Goal: Information Seeking & Learning: Learn about a topic

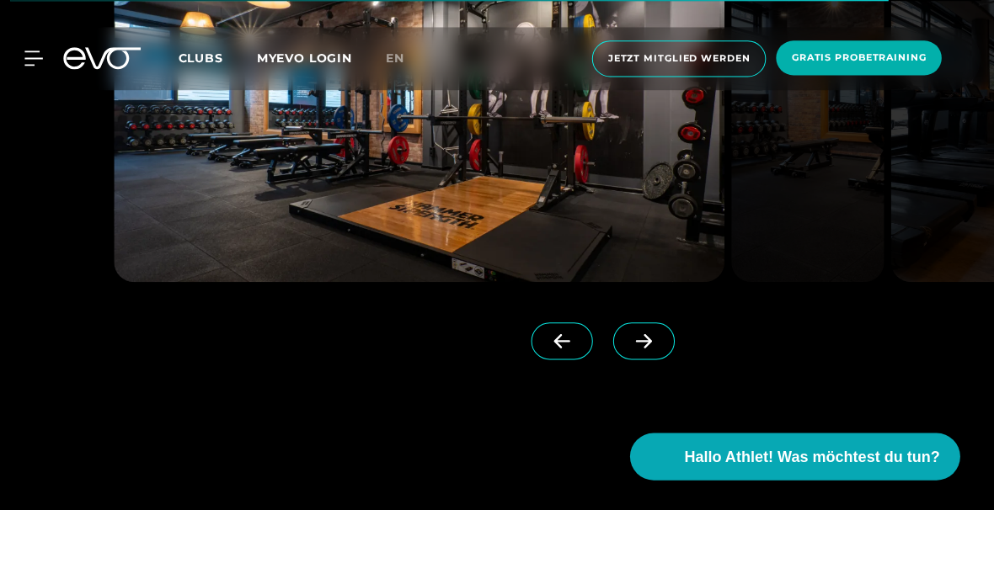
scroll to position [1382, 0]
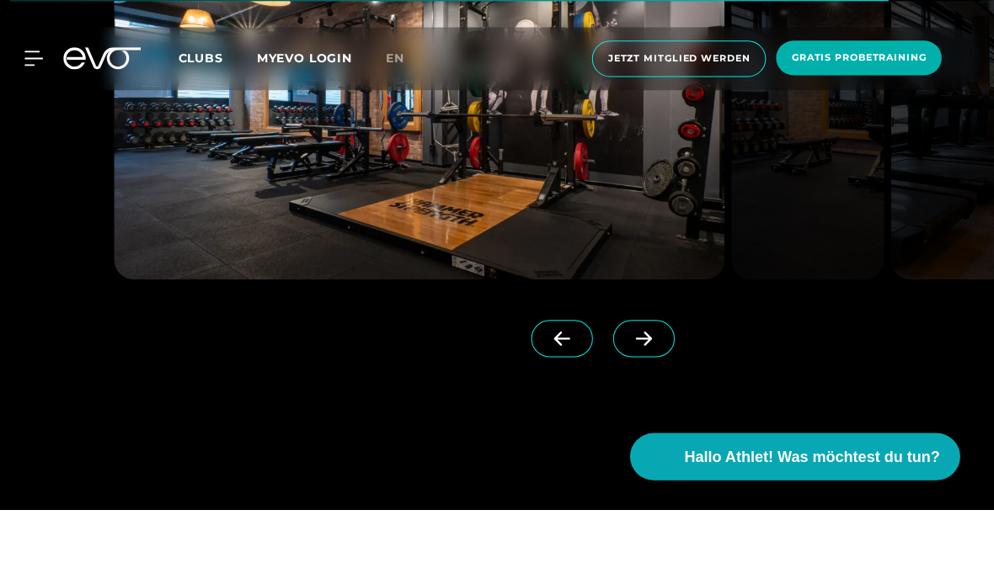
click at [644, 416] on icon at bounding box center [644, 408] width 29 height 15
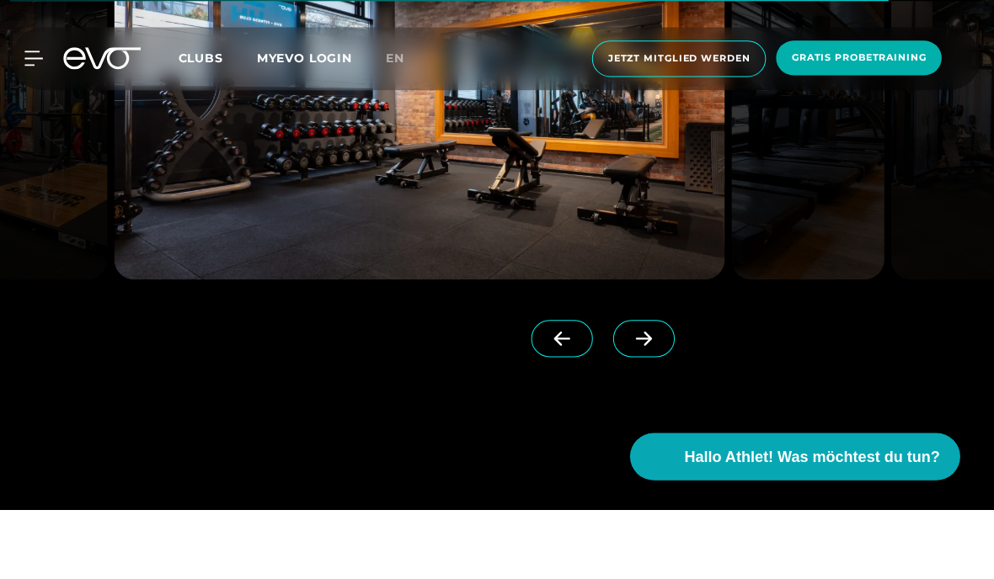
click at [635, 416] on icon at bounding box center [644, 408] width 29 height 15
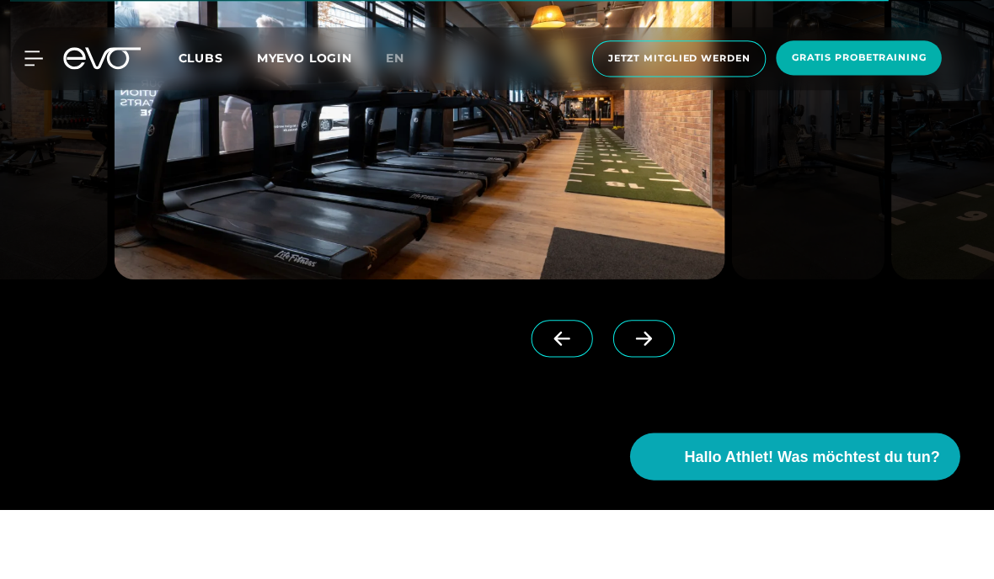
click at [630, 416] on icon at bounding box center [644, 408] width 29 height 15
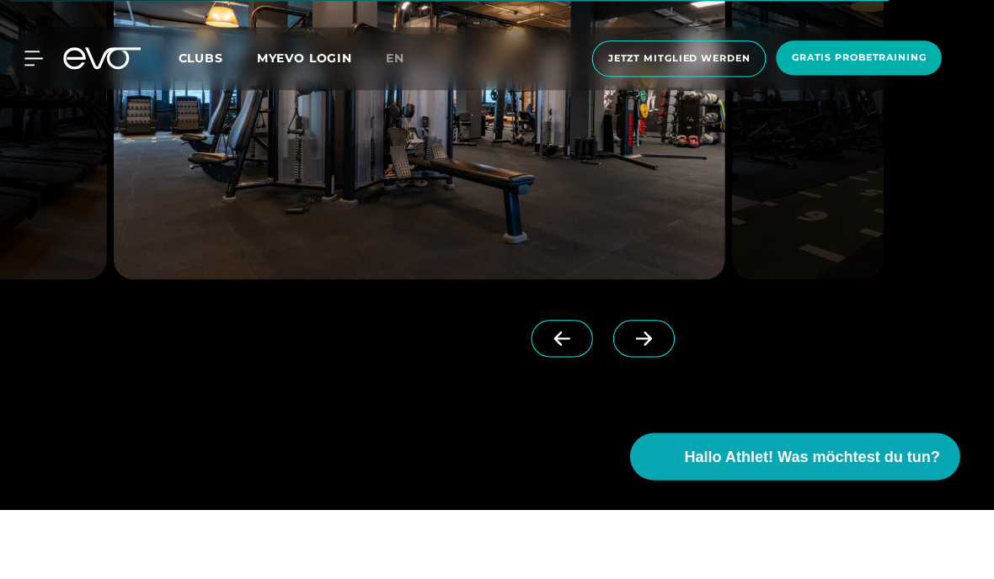
click at [631, 416] on icon at bounding box center [644, 408] width 29 height 15
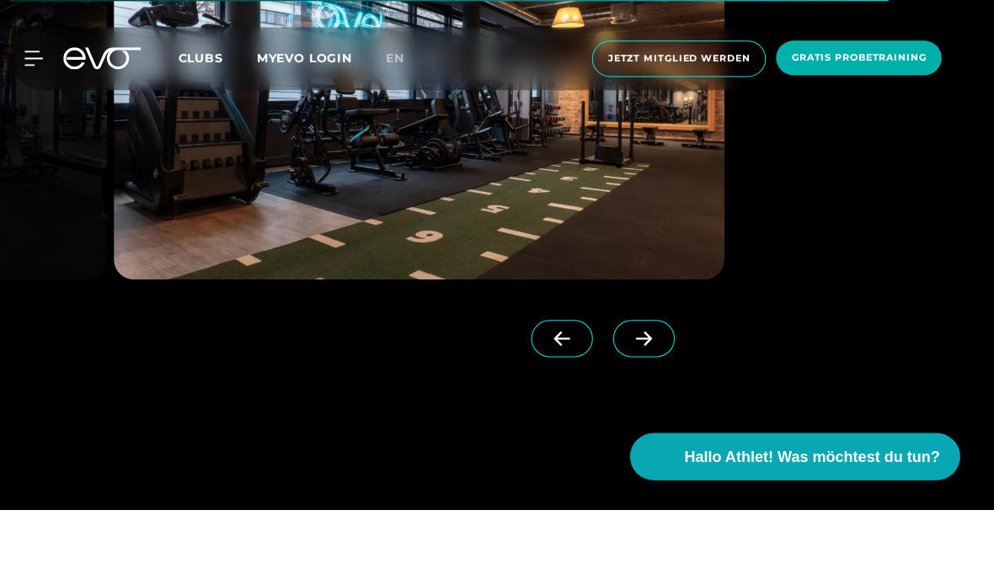
click at [632, 416] on icon at bounding box center [644, 408] width 29 height 15
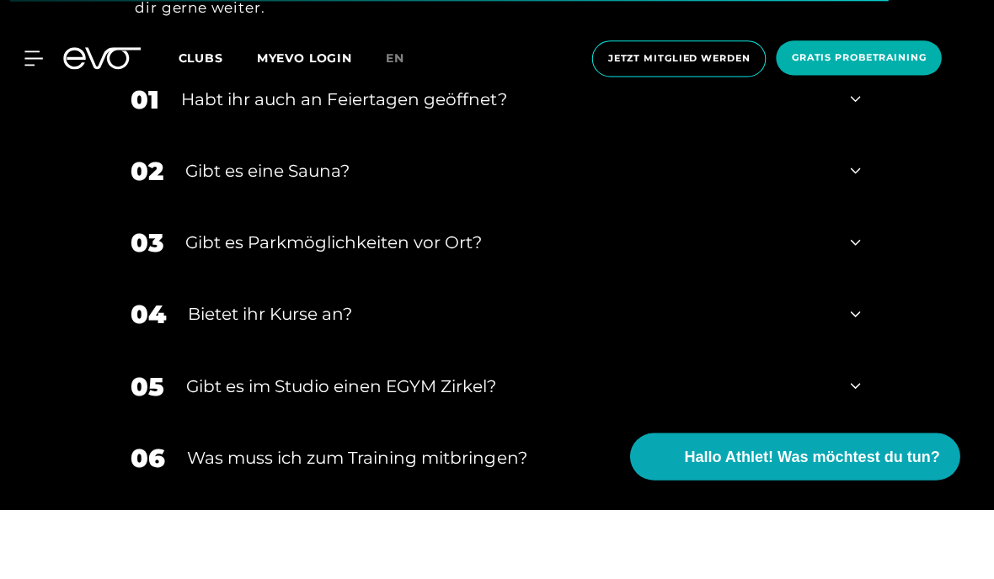
scroll to position [5698, 0]
click at [851, 250] on icon at bounding box center [856, 240] width 10 height 20
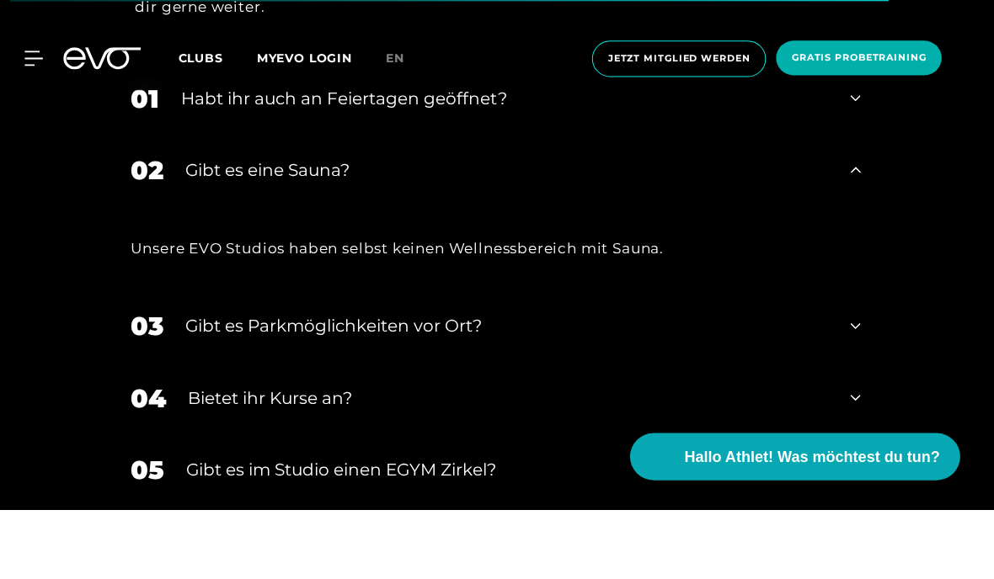
click at [859, 276] on div "02 Gibt es eine Sauna?" at bounding box center [496, 241] width 761 height 72
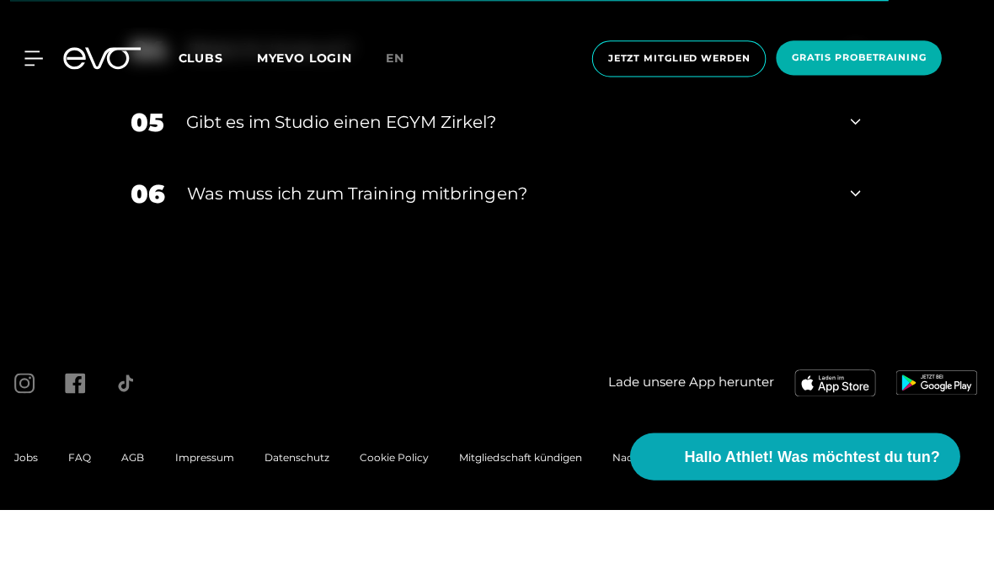
scroll to position [6113, 0]
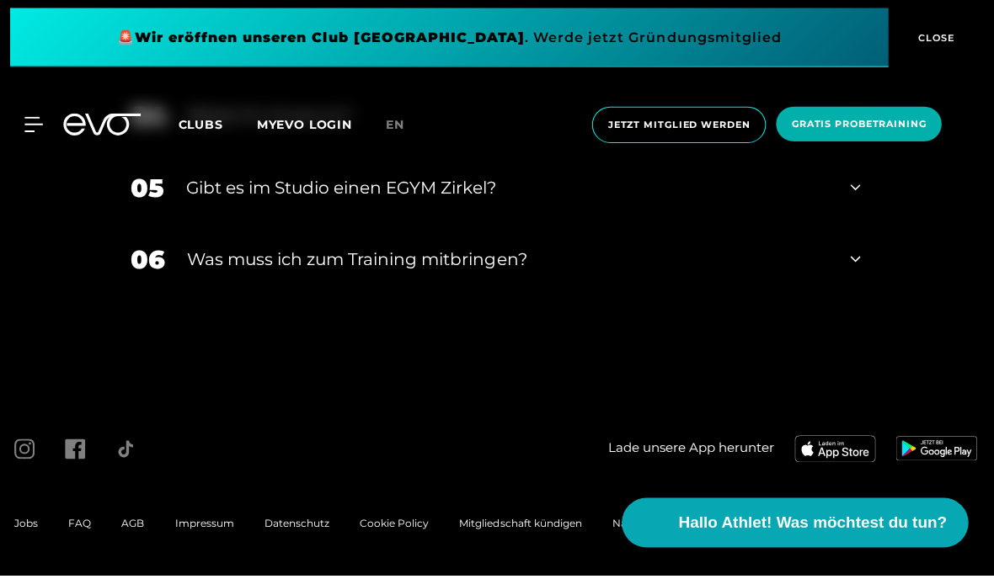
click at [825, 520] on span "Hallo Athlet! Was möchtest du tun?" at bounding box center [814, 527] width 268 height 24
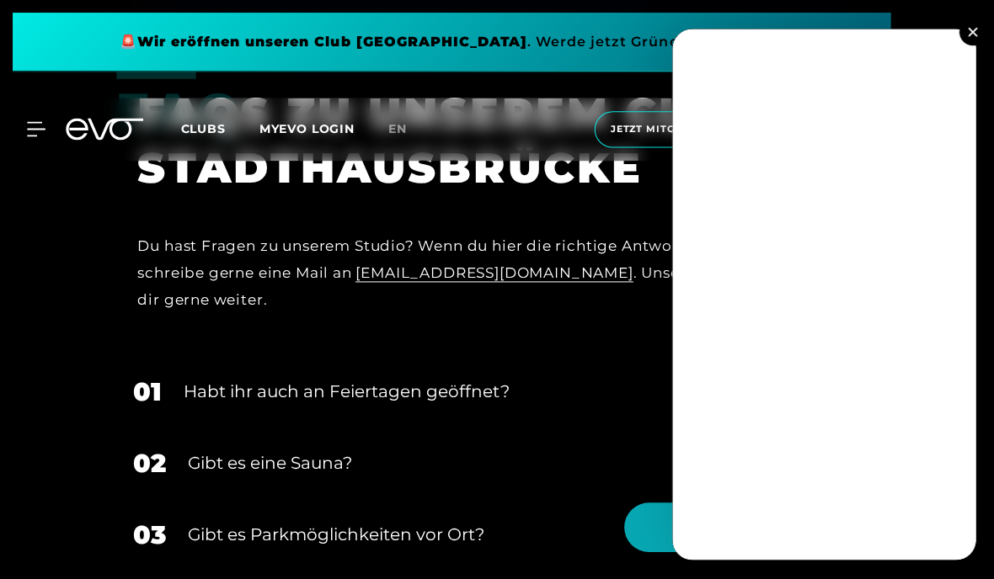
scroll to position [5469, 0]
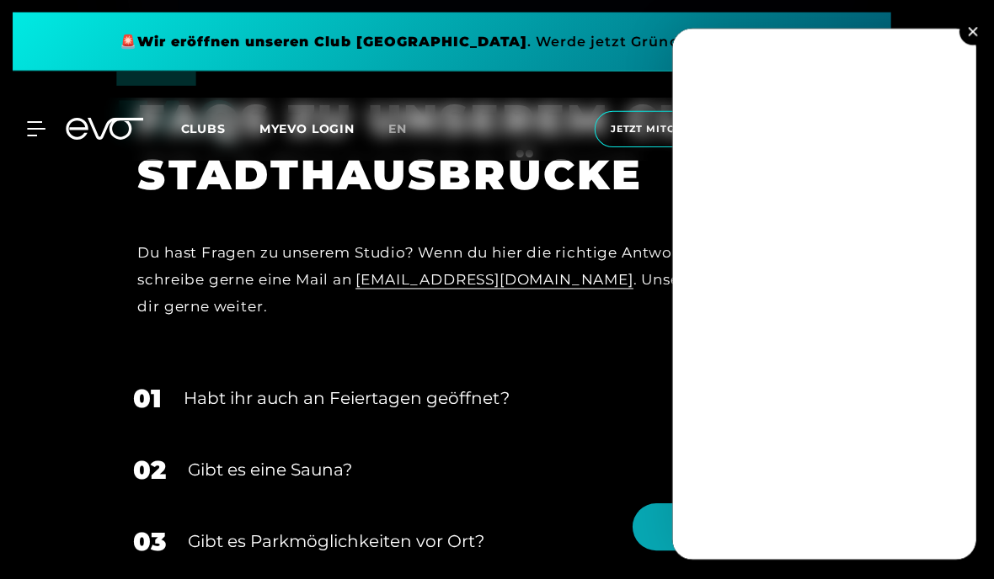
click at [971, 24] on button at bounding box center [970, 32] width 27 height 27
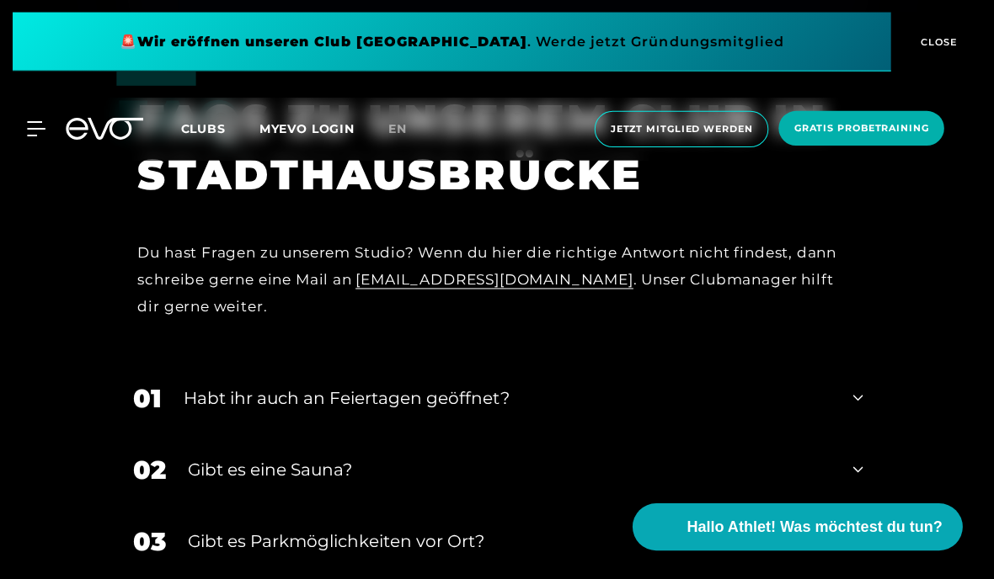
click at [874, 256] on div "FAQ FAQS ZU UNSEREM CLUB IN STADTHAUSBRÜCKE Du hast Fragen zu unserem Studio? W…" at bounding box center [496, 217] width 761 height 291
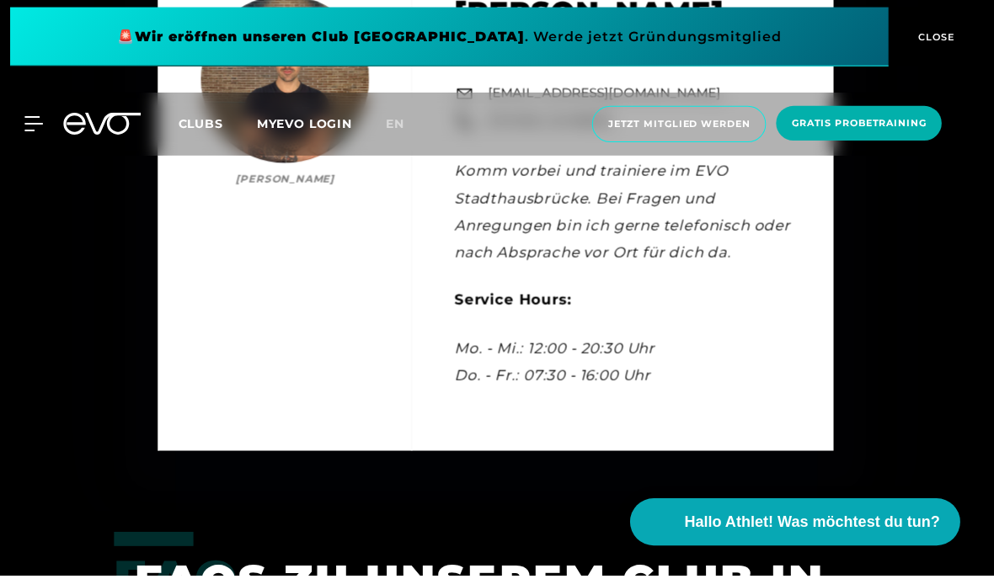
scroll to position [4996, 0]
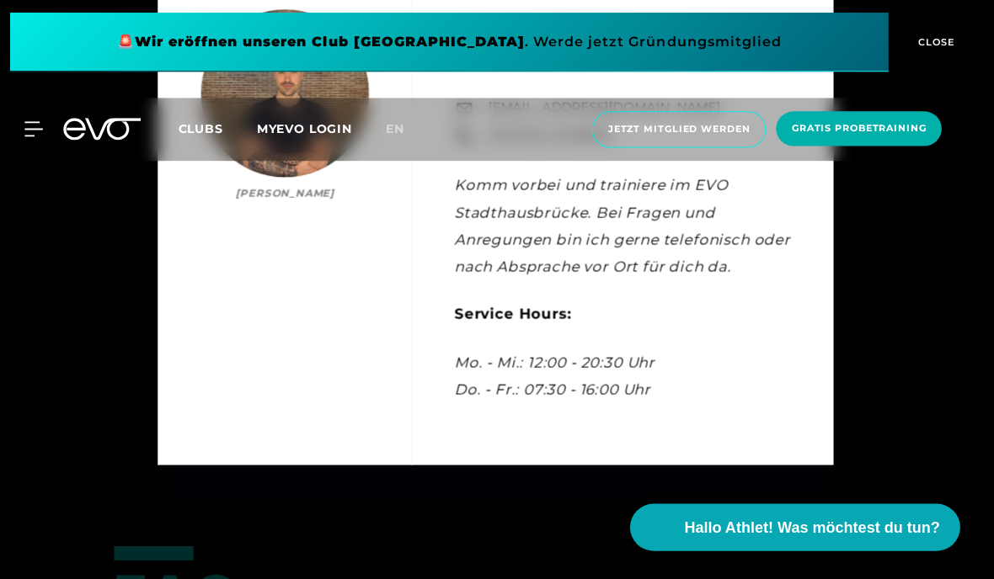
click at [941, 38] on span "CLOSE" at bounding box center [935, 42] width 41 height 15
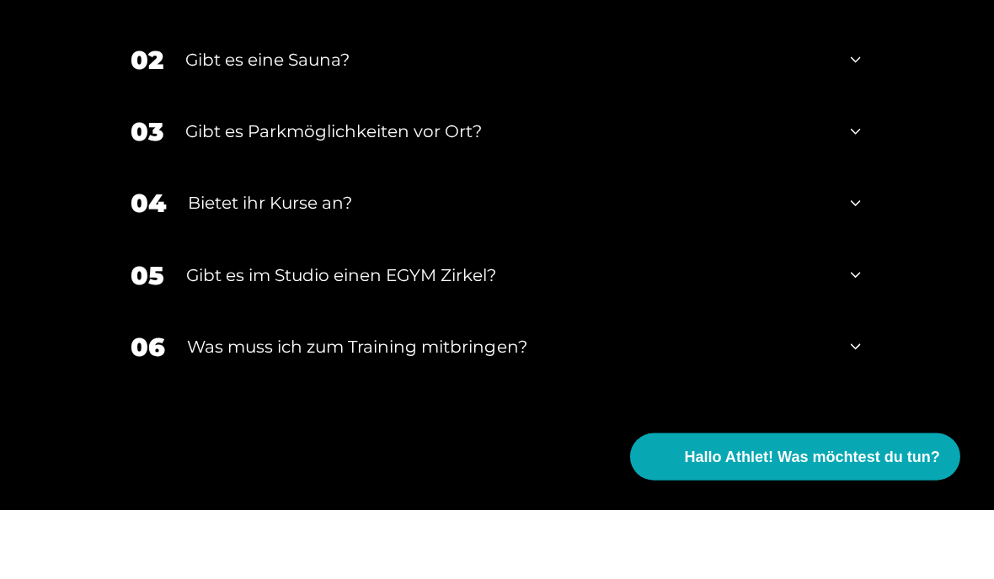
scroll to position [5812, 0]
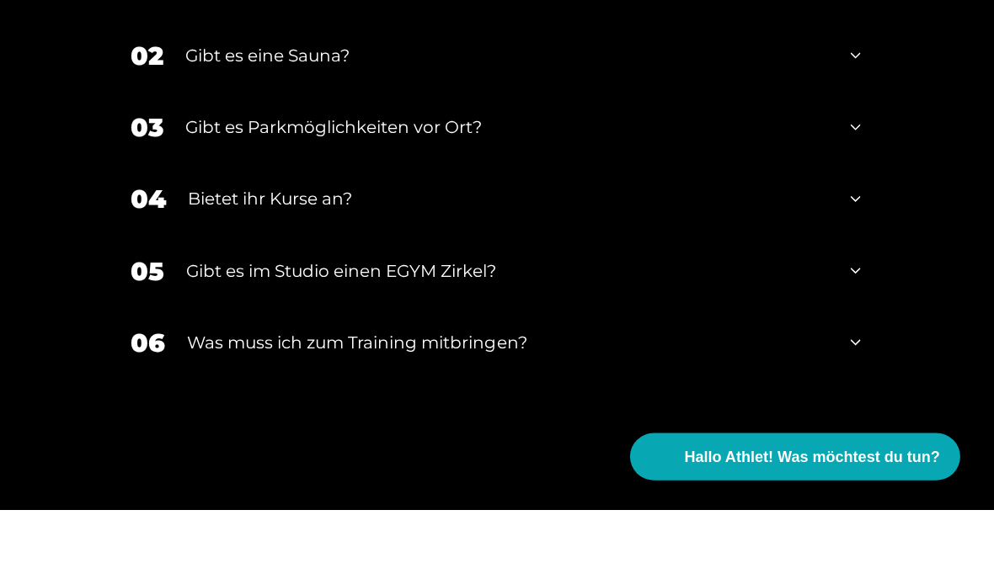
click at [856, 136] on icon at bounding box center [856, 126] width 10 height 20
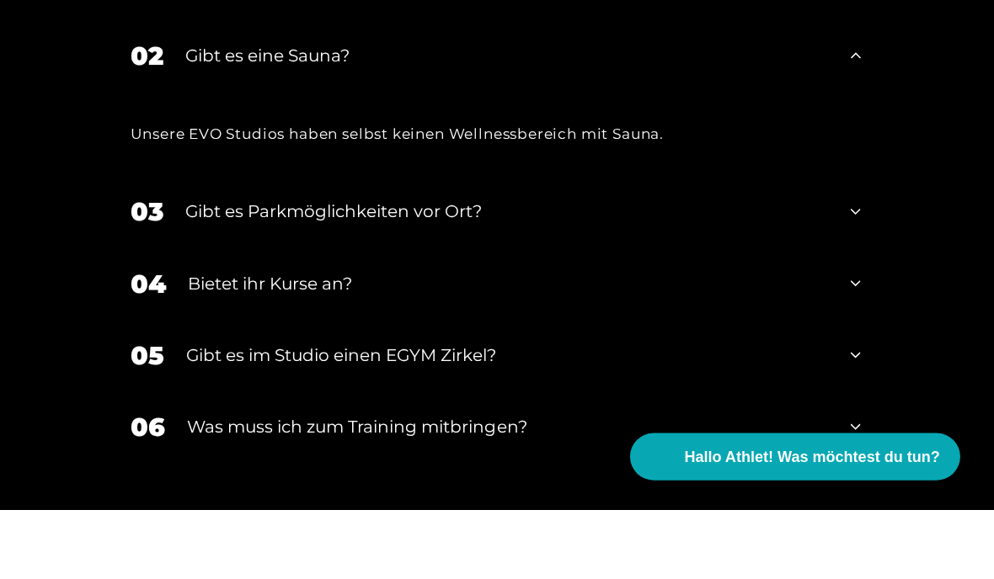
click at [857, 136] on icon at bounding box center [856, 126] width 10 height 20
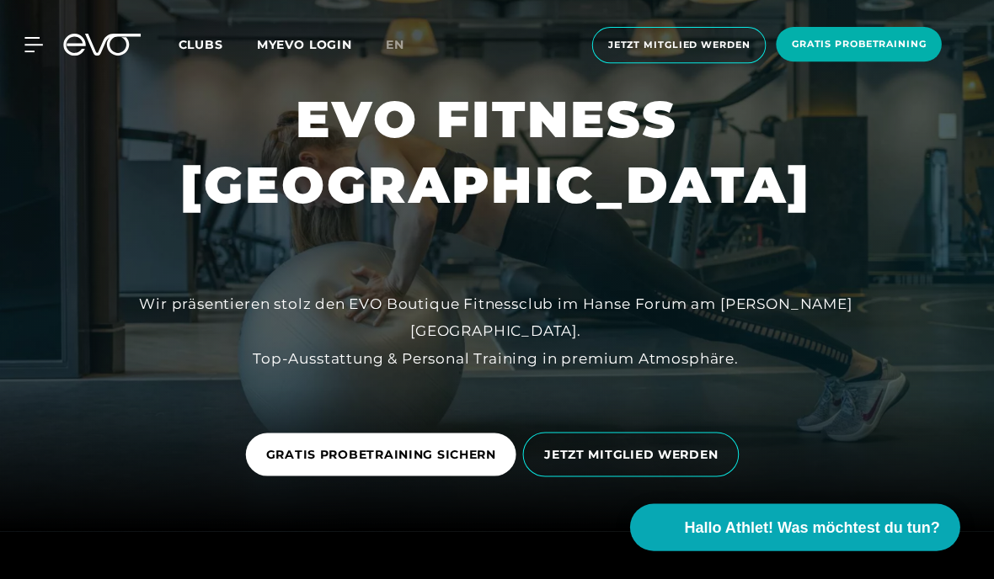
scroll to position [0, 0]
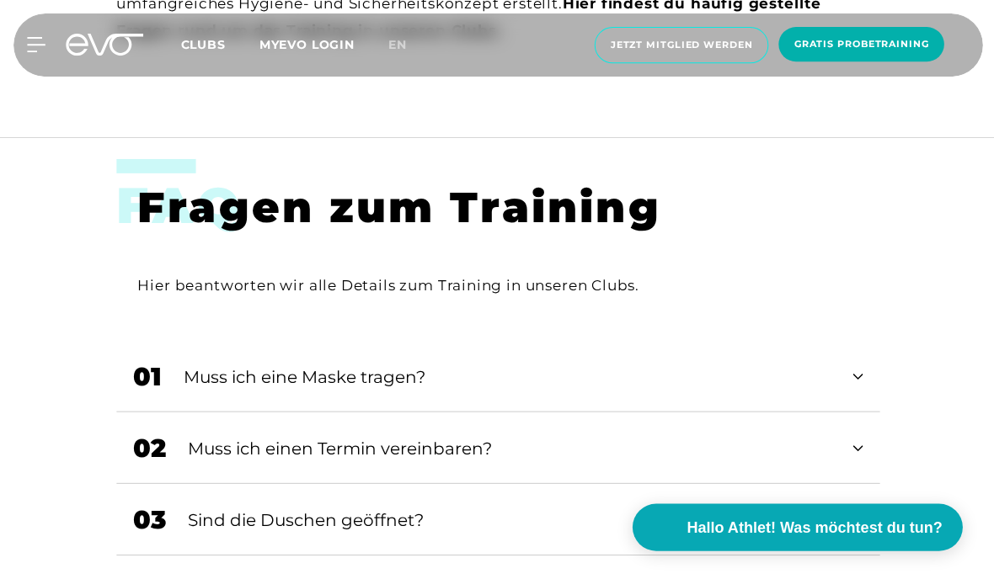
scroll to position [813, 0]
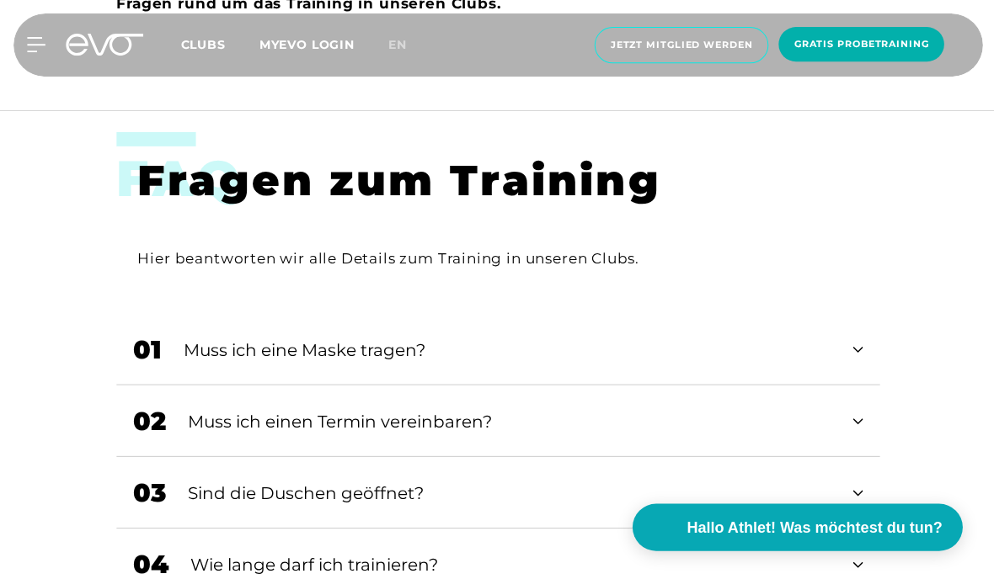
click at [291, 479] on div "Sind die Duschen geöffnet?" at bounding box center [508, 491] width 643 height 25
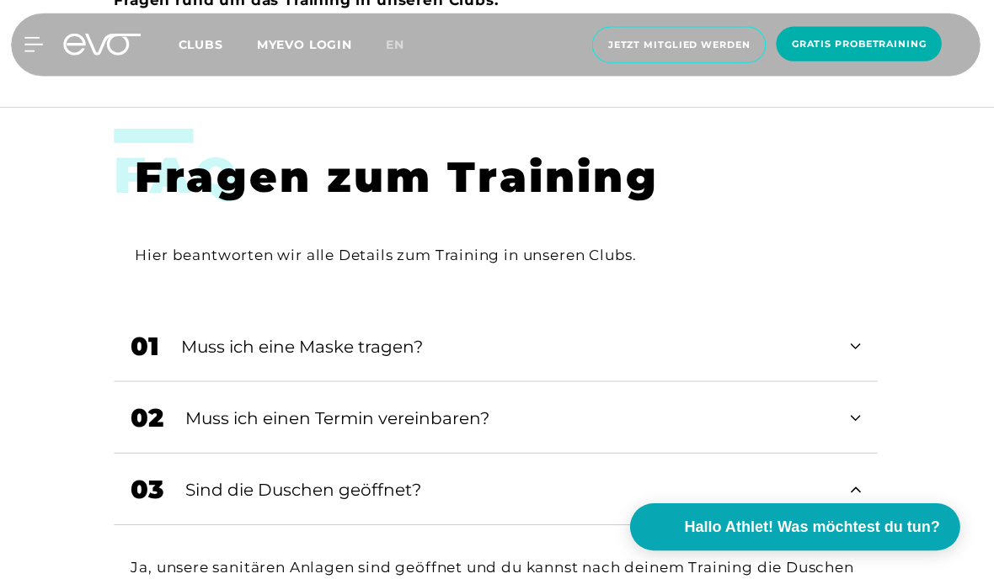
scroll to position [787, 0]
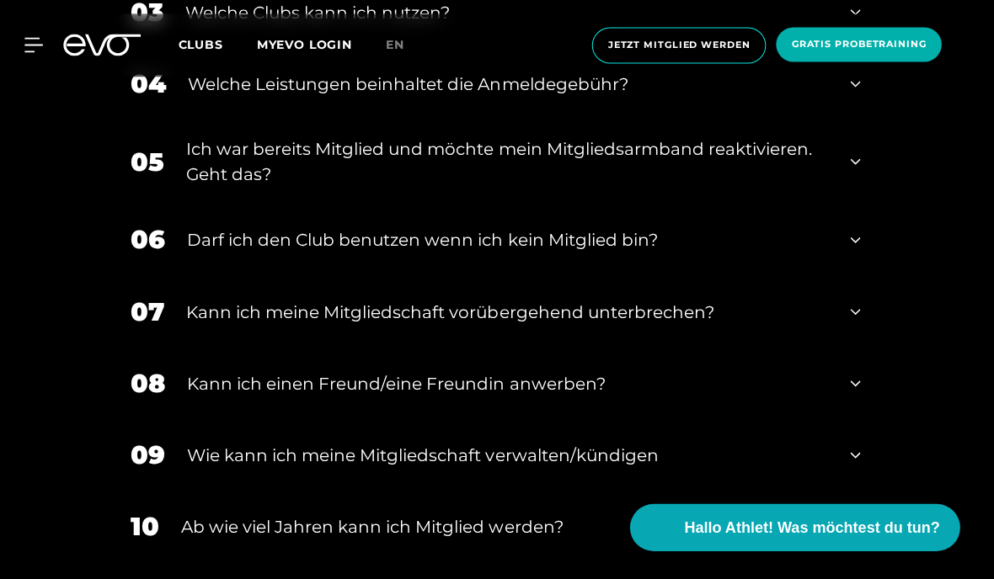
scroll to position [883, 0]
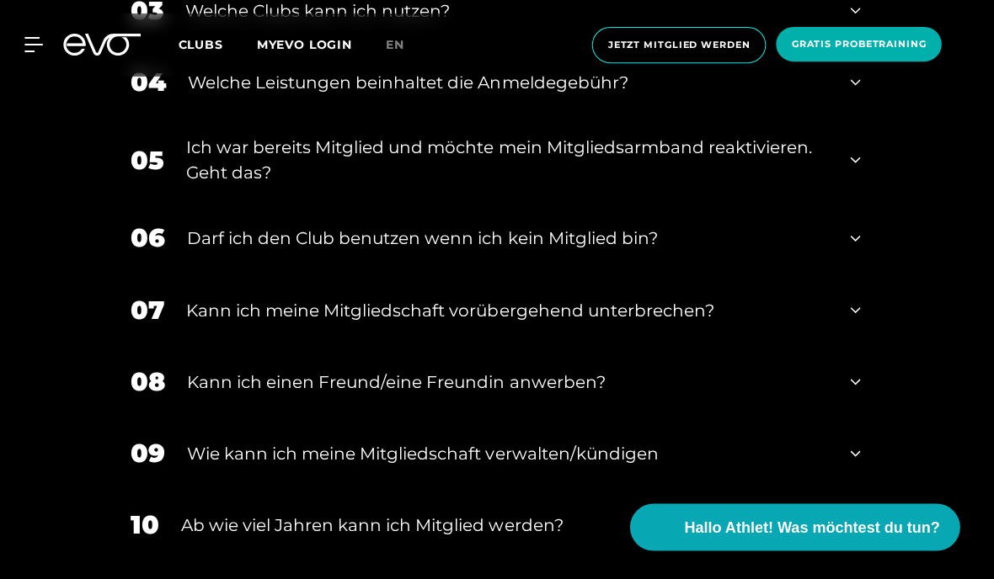
click at [219, 251] on div "Darf ich den Club benutzen wenn ich kein Mitglied bin?" at bounding box center [509, 238] width 641 height 25
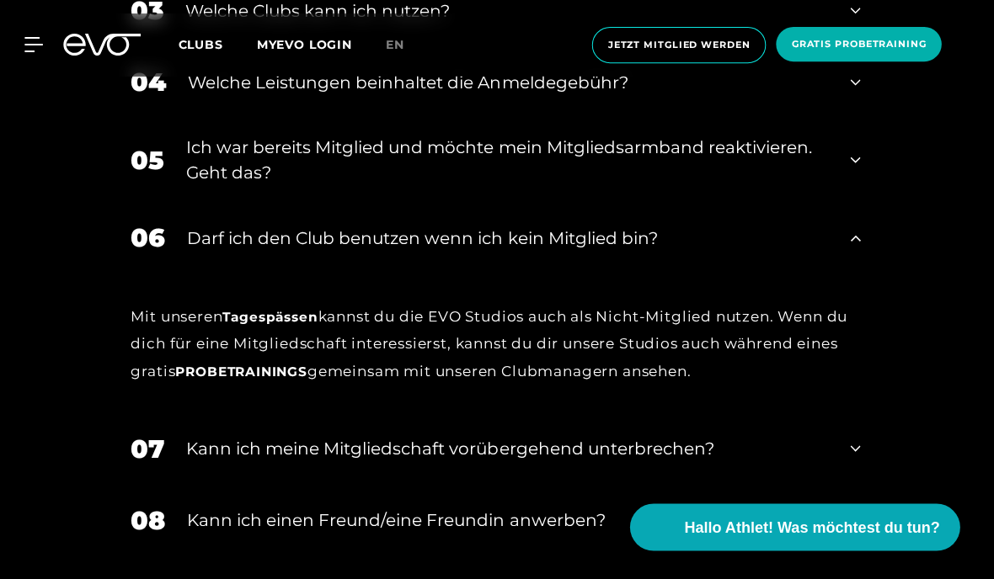
click at [224, 251] on div "Darf ich den Club benutzen wenn ich kein Mitglied bin?" at bounding box center [509, 238] width 641 height 25
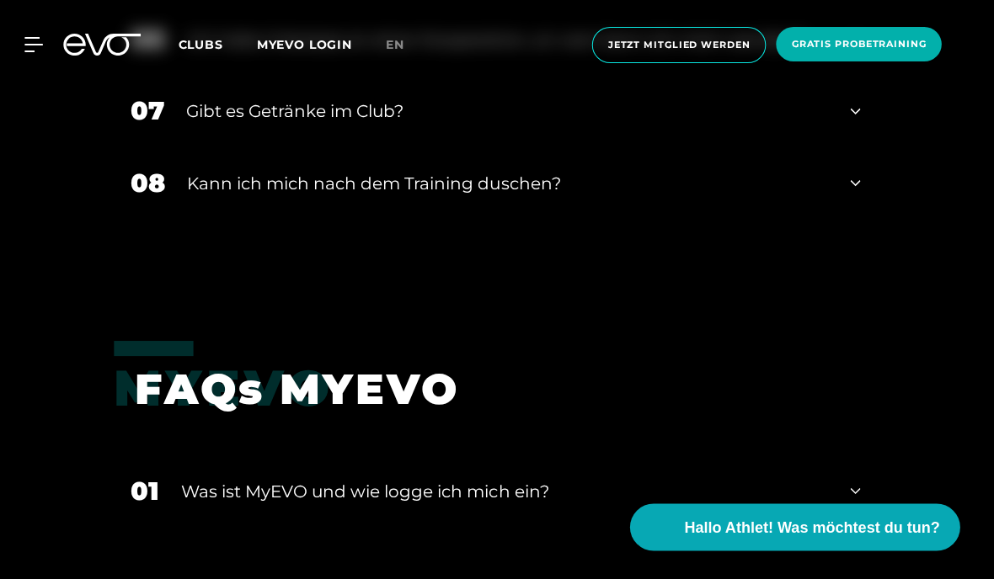
scroll to position [2969, 0]
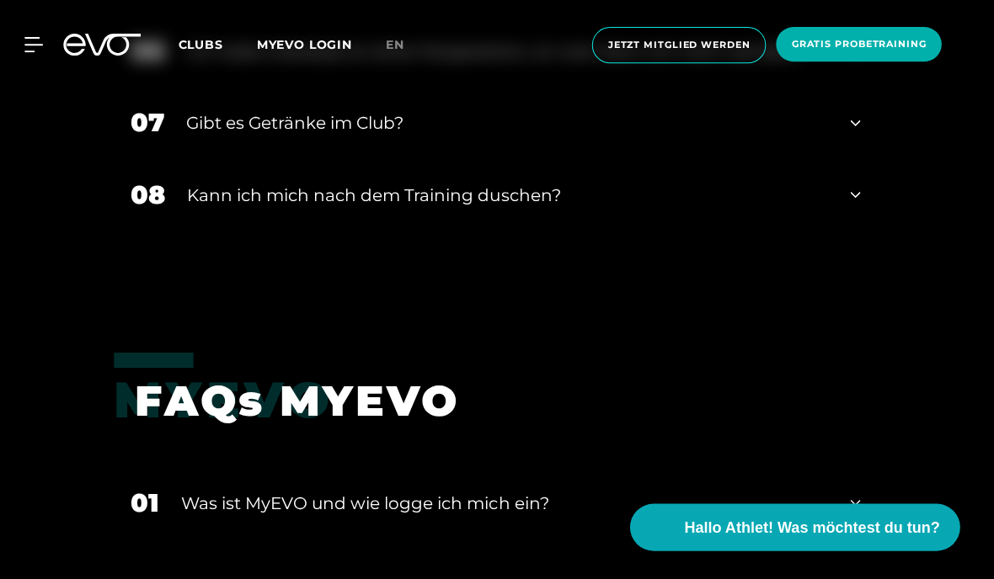
click at [208, 207] on div "Kann ich mich nach dem Training duschen?" at bounding box center [509, 194] width 641 height 25
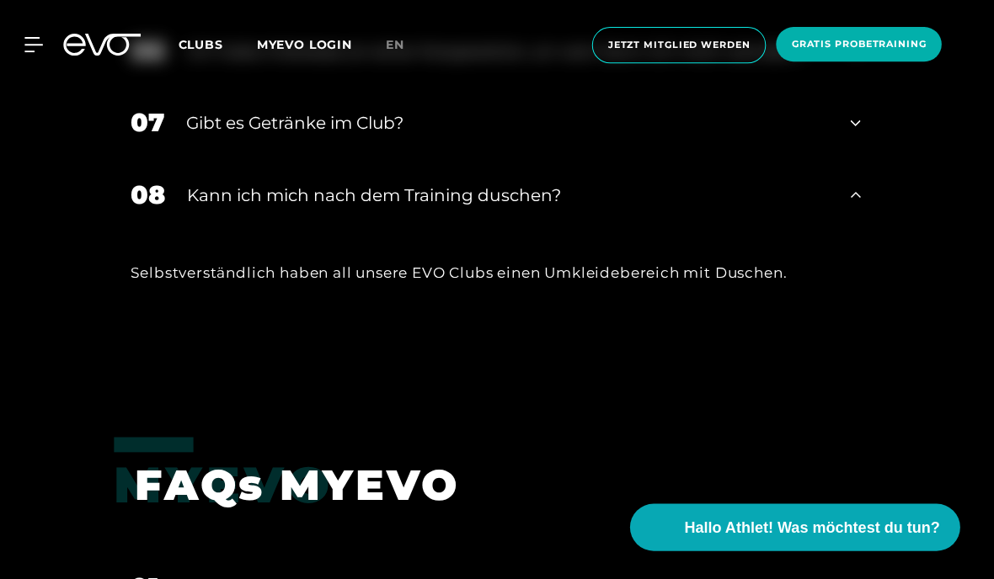
click at [199, 48] on span "Clubs" at bounding box center [202, 44] width 45 height 15
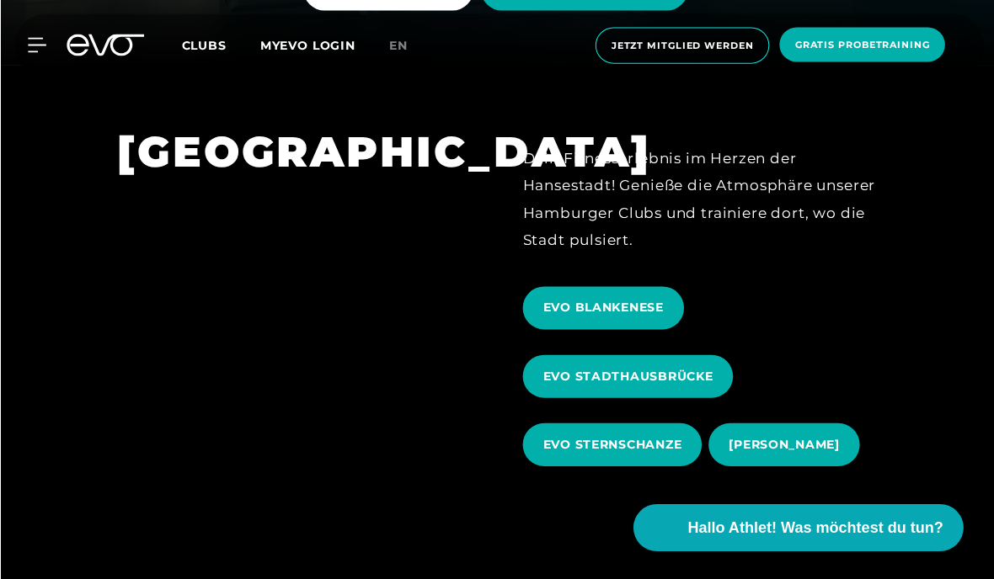
scroll to position [513, 0]
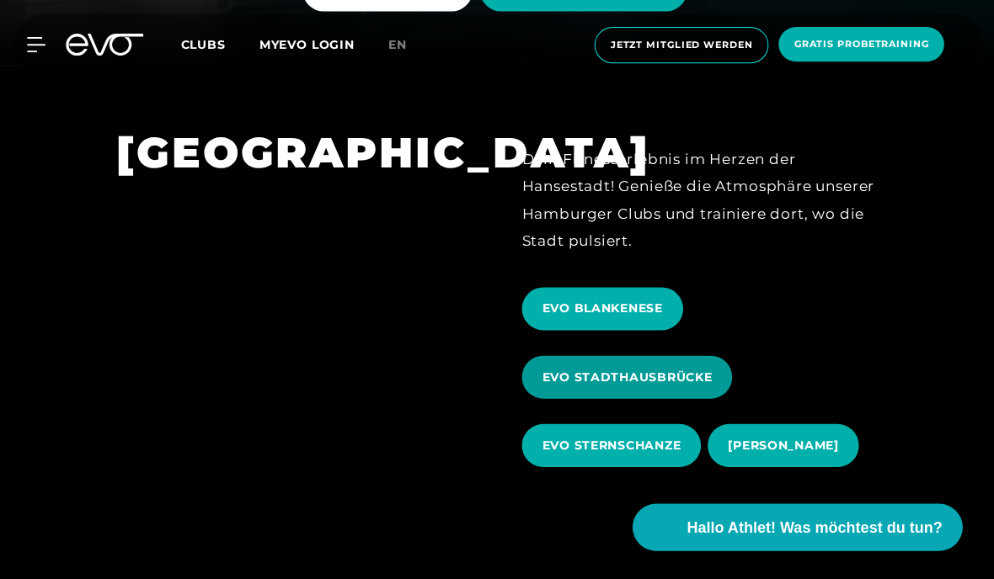
click at [678, 398] on span "EVO STADTHAUSBRÜCKE" at bounding box center [625, 376] width 210 height 43
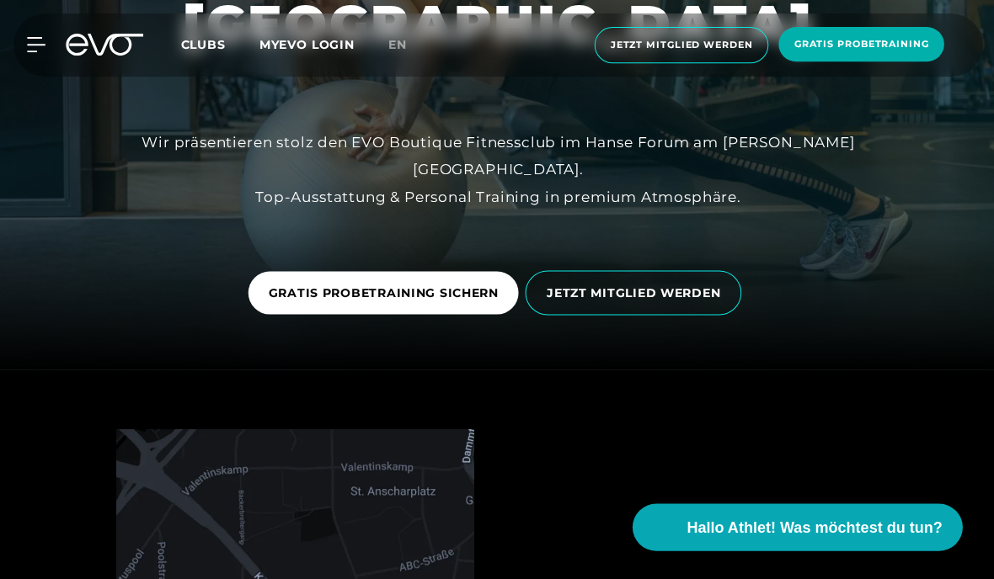
scroll to position [387, 0]
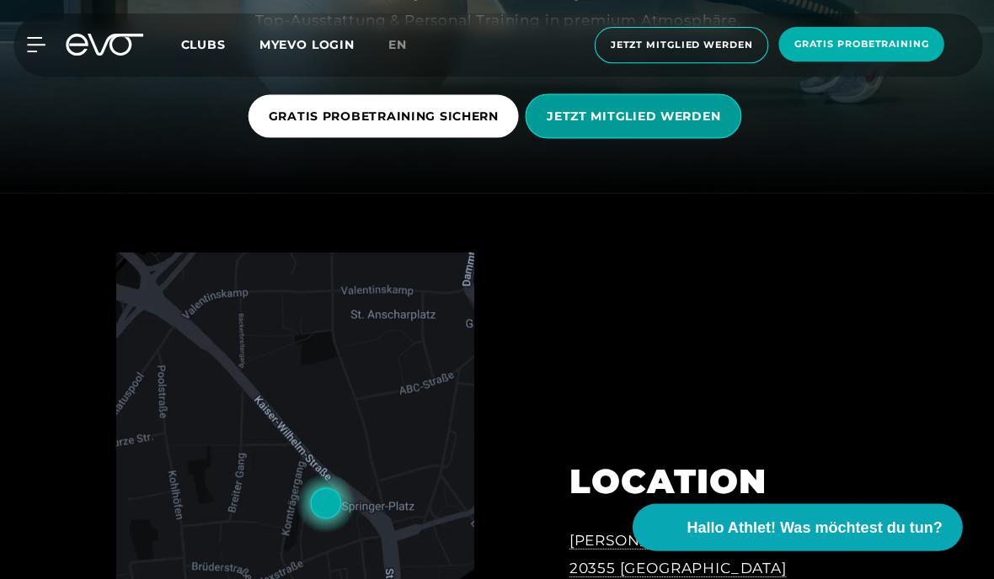
click at [693, 125] on span "JETZT MITGLIED WERDEN" at bounding box center [631, 116] width 173 height 18
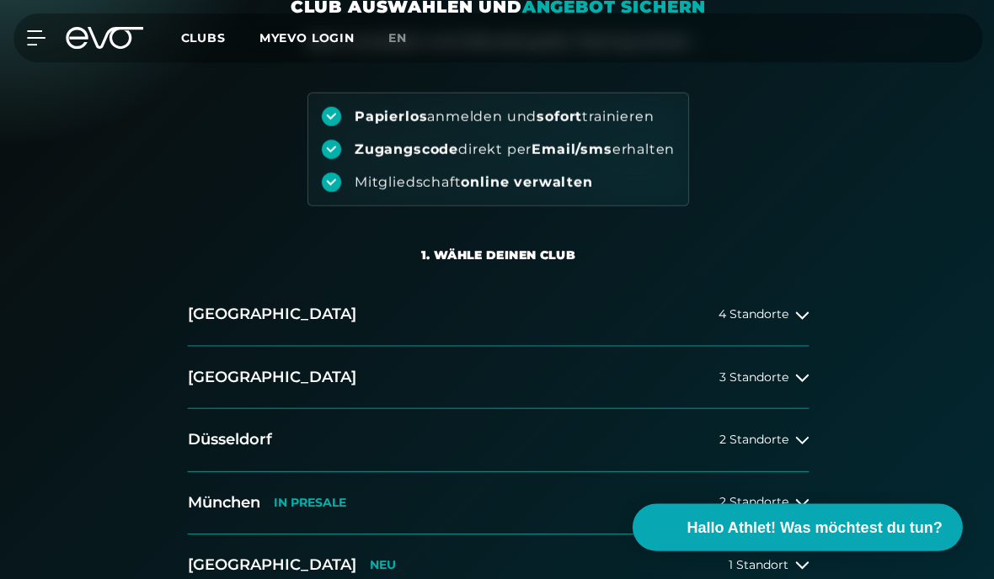
scroll to position [157, 0]
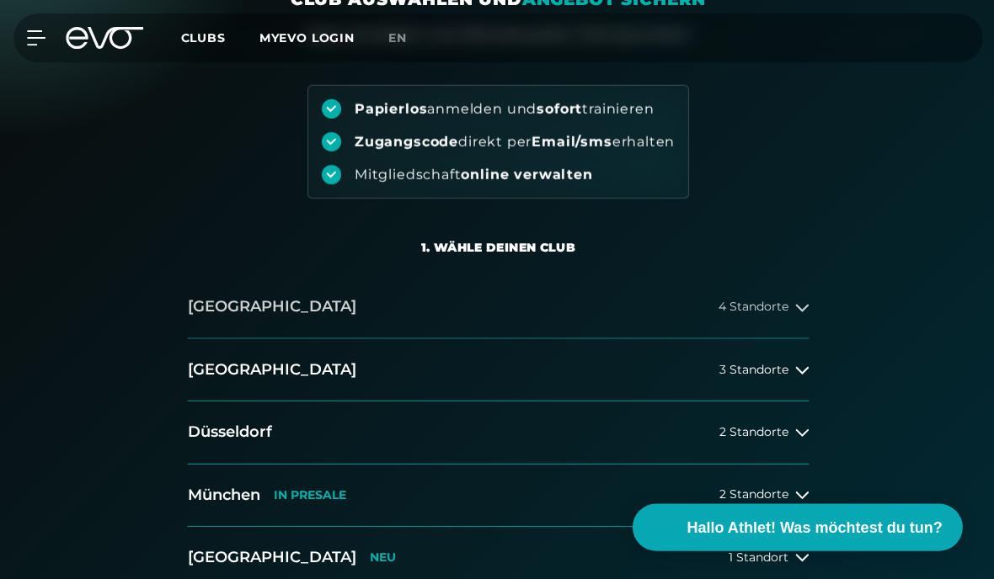
click at [794, 301] on icon at bounding box center [799, 306] width 13 height 13
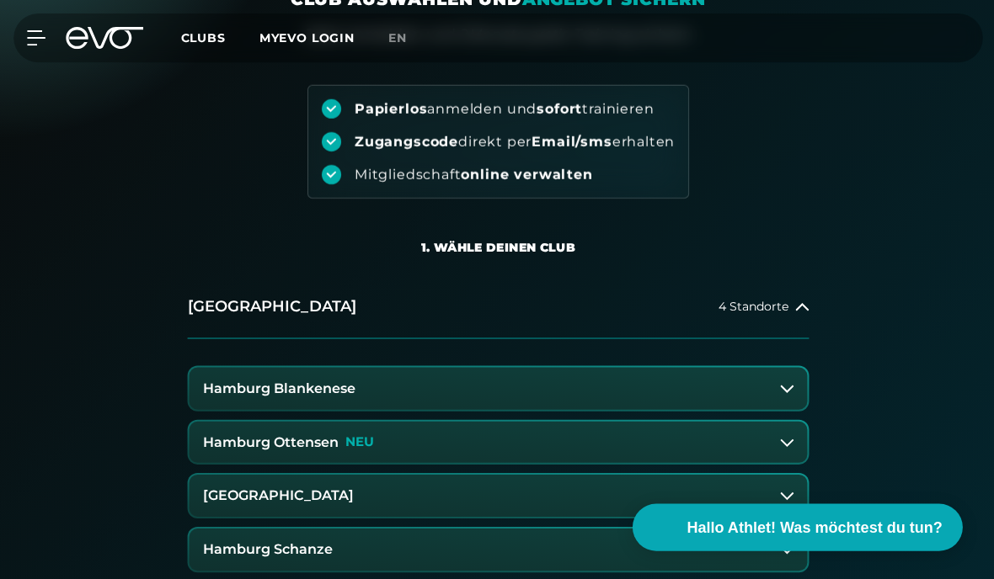
click at [729, 490] on button "Hamburg Stadthausbrücke" at bounding box center [497, 494] width 616 height 42
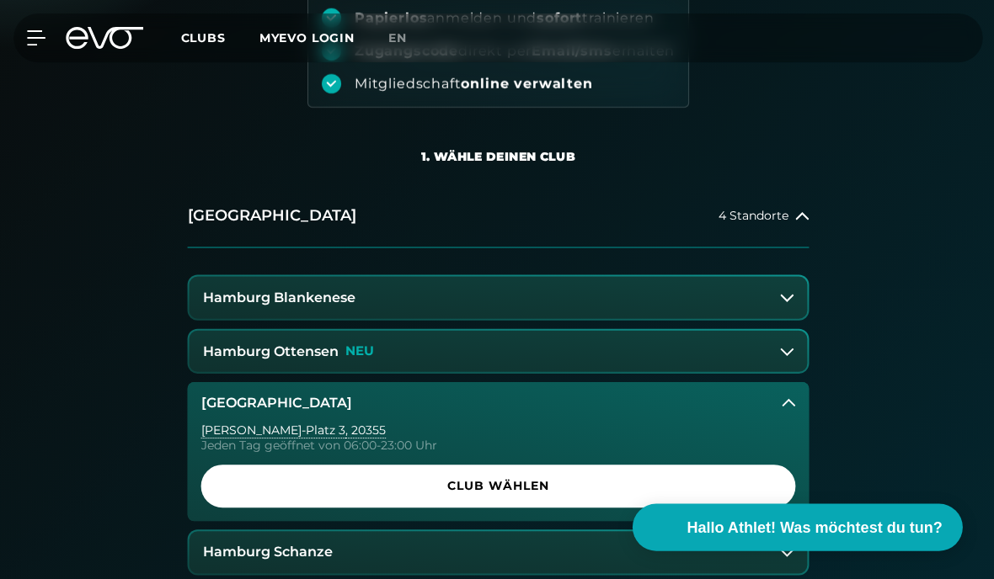
scroll to position [376, 0]
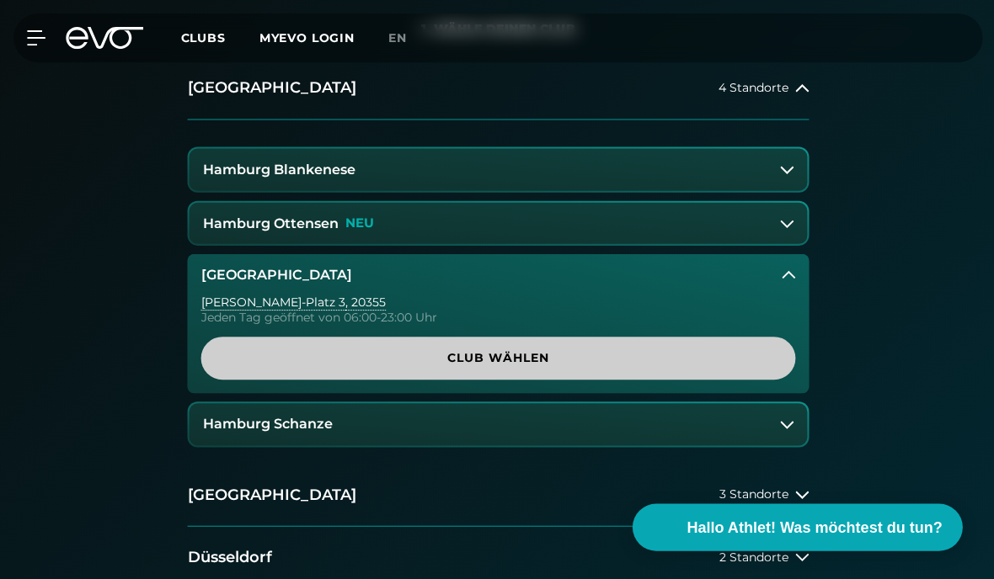
click at [731, 360] on span "Club wählen" at bounding box center [497, 358] width 552 height 18
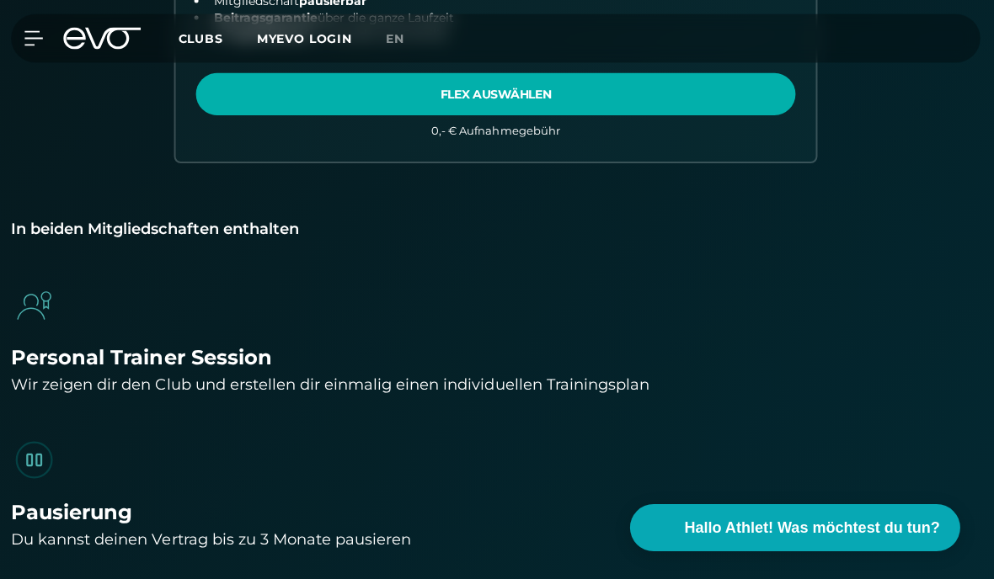
scroll to position [1509, 0]
